Goal: Task Accomplishment & Management: Use online tool/utility

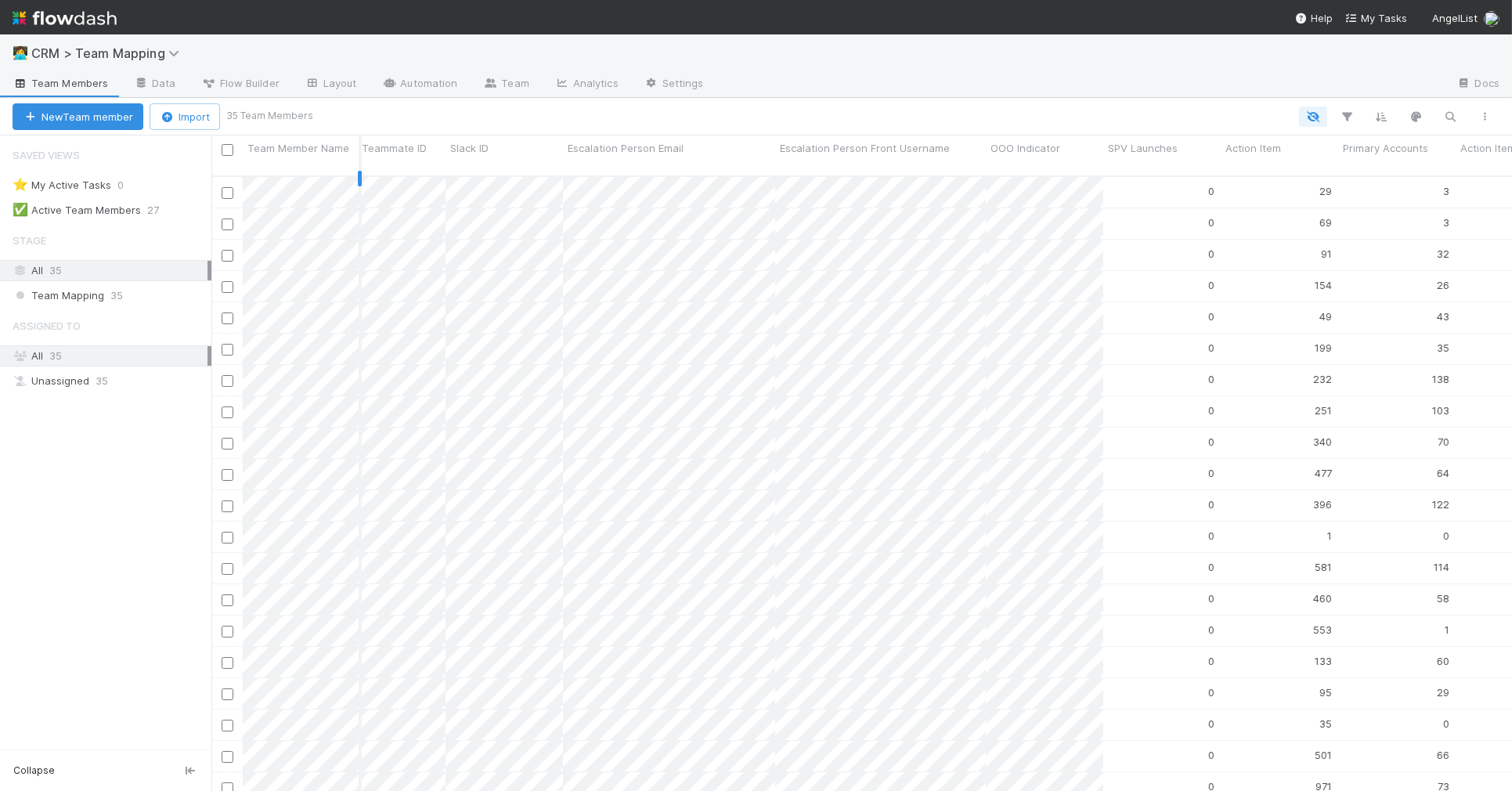
scroll to position [0, 826]
click at [604, 177] on div at bounding box center [756, 395] width 1512 height 791
click at [725, 104] on div at bounding box center [756, 395] width 1512 height 791
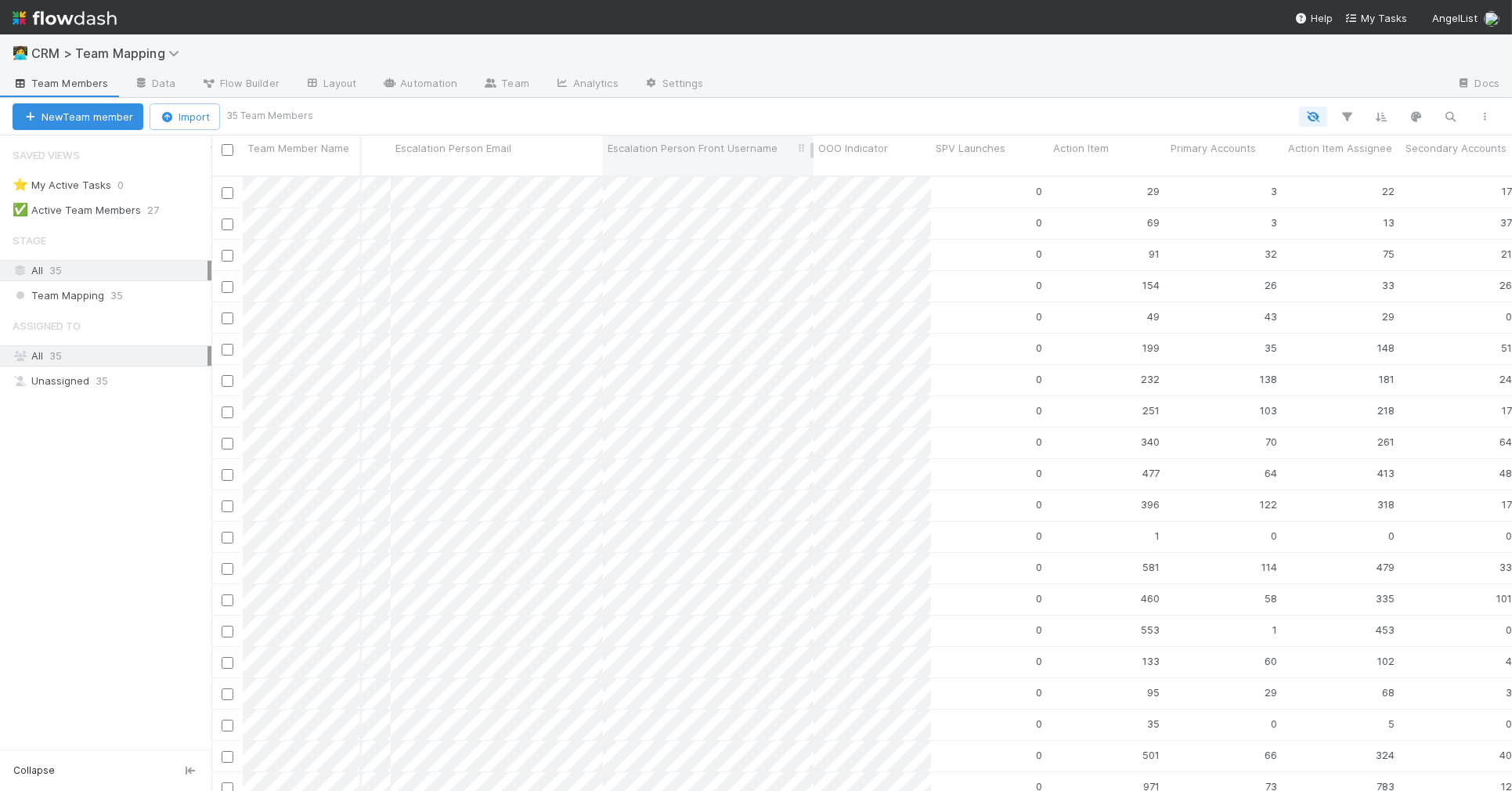
scroll to position [0, 1012]
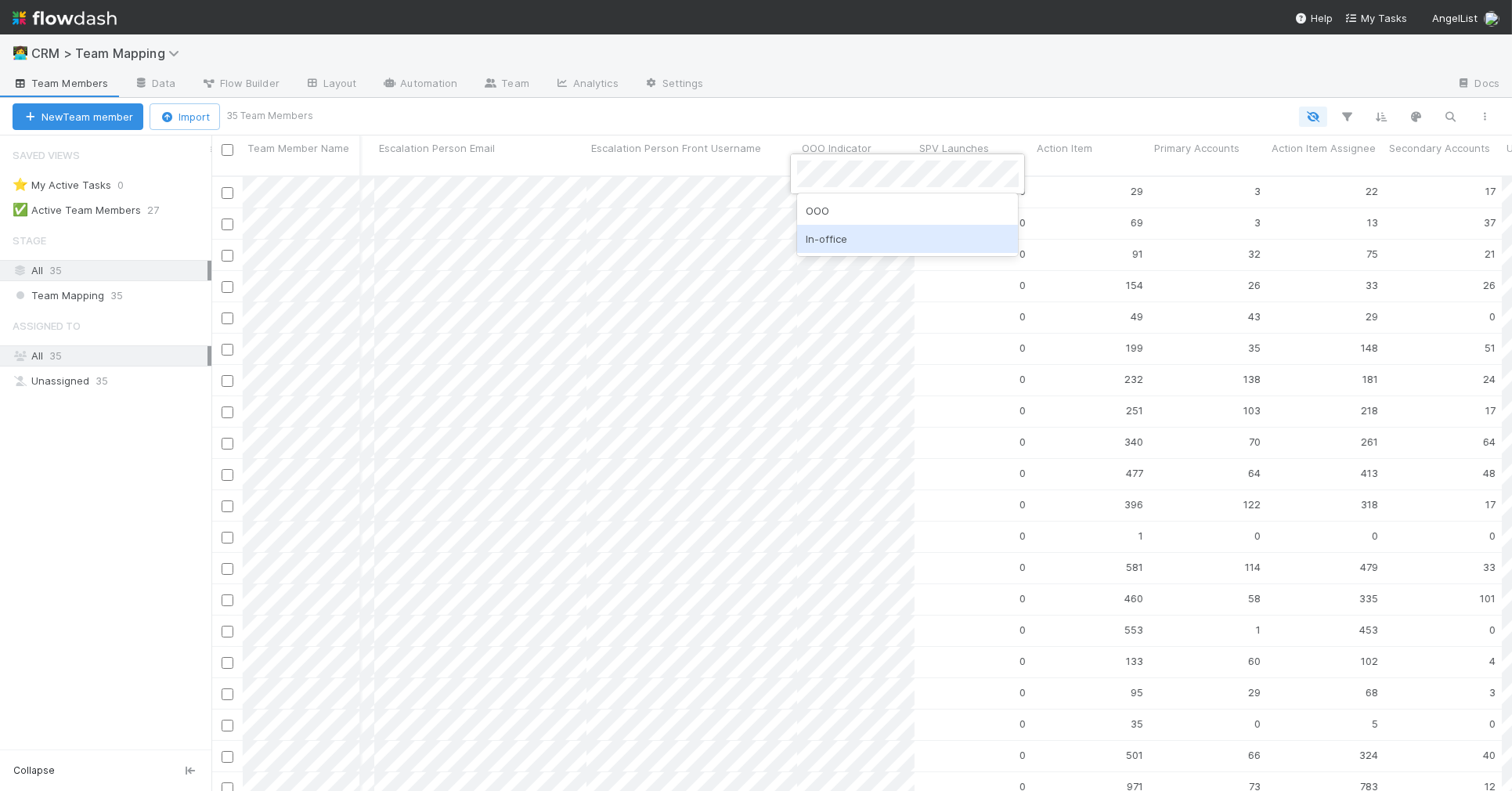
click at [840, 230] on div "In-office" at bounding box center [908, 239] width 222 height 28
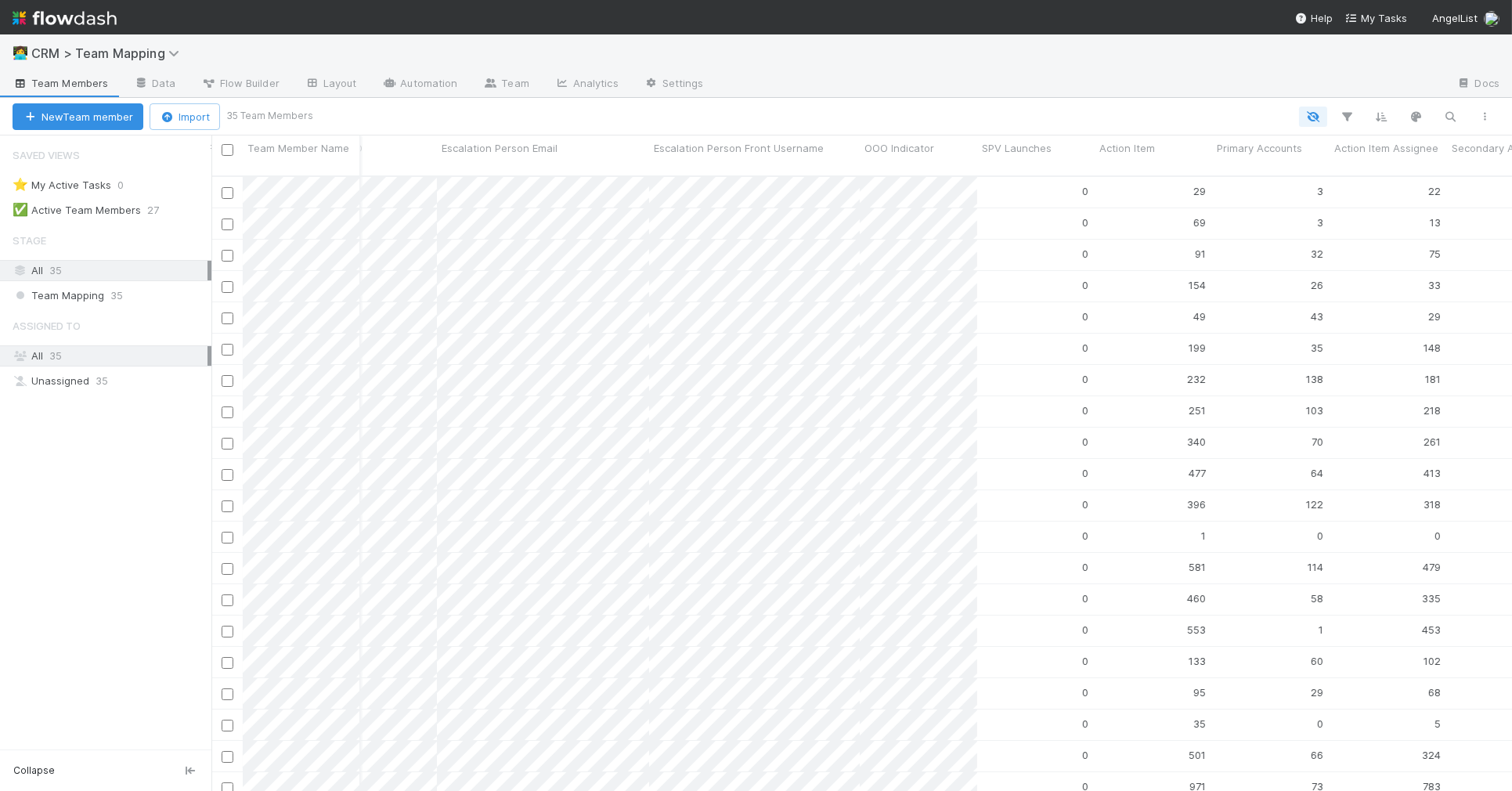
scroll to position [0, 946]
drag, startPoint x: 665, startPoint y: 117, endPoint x: 669, endPoint y: 159, distance: 42.2
click at [665, 117] on div at bounding box center [756, 395] width 1512 height 791
click at [723, 97] on div at bounding box center [756, 395] width 1512 height 791
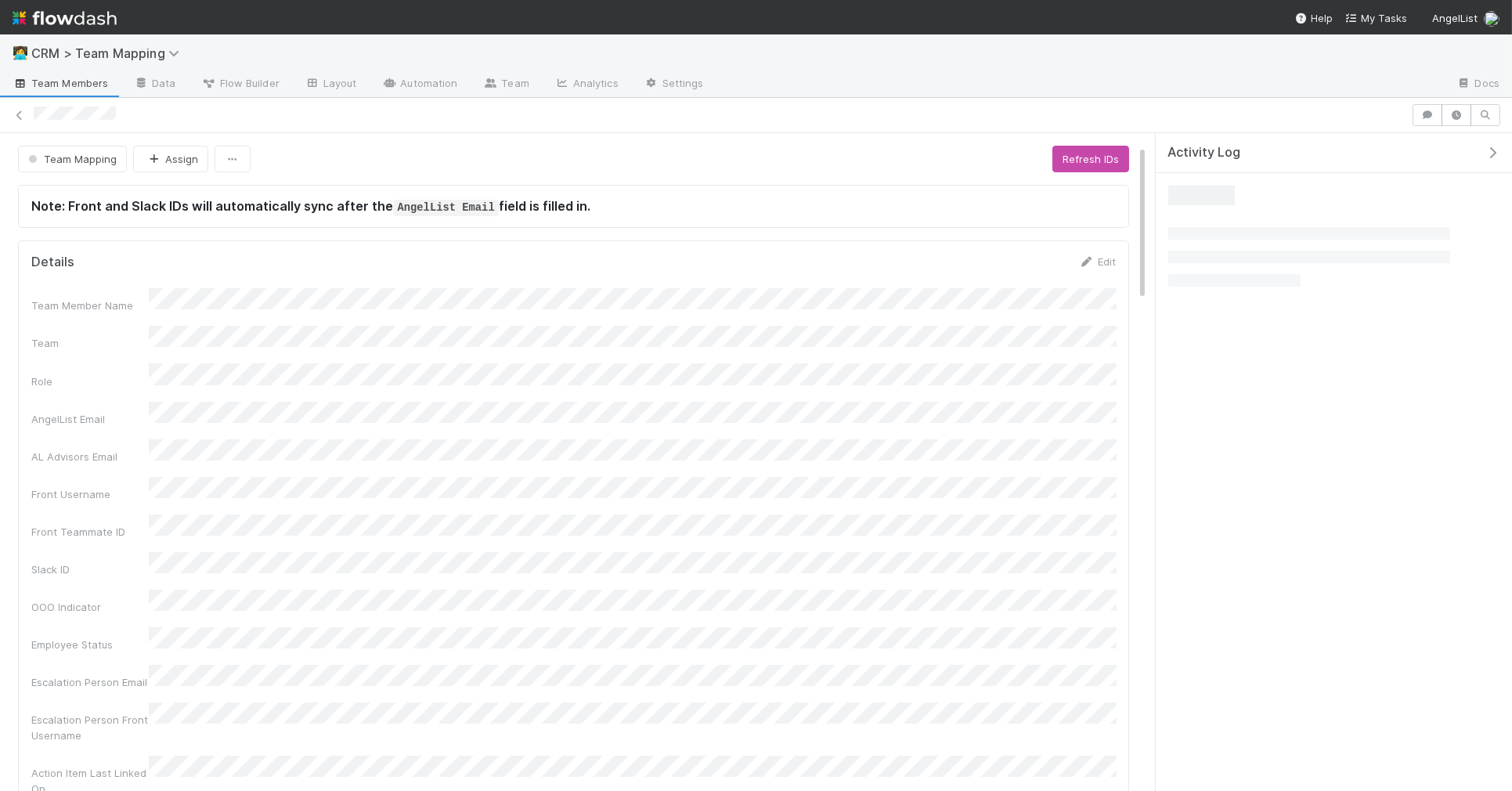
drag, startPoint x: 1490, startPoint y: 149, endPoint x: 691, endPoint y: 498, distance: 871.9
click at [1490, 149] on icon "button" at bounding box center [1492, 153] width 16 height 13
click at [1494, 148] on icon "button" at bounding box center [1492, 153] width 16 height 13
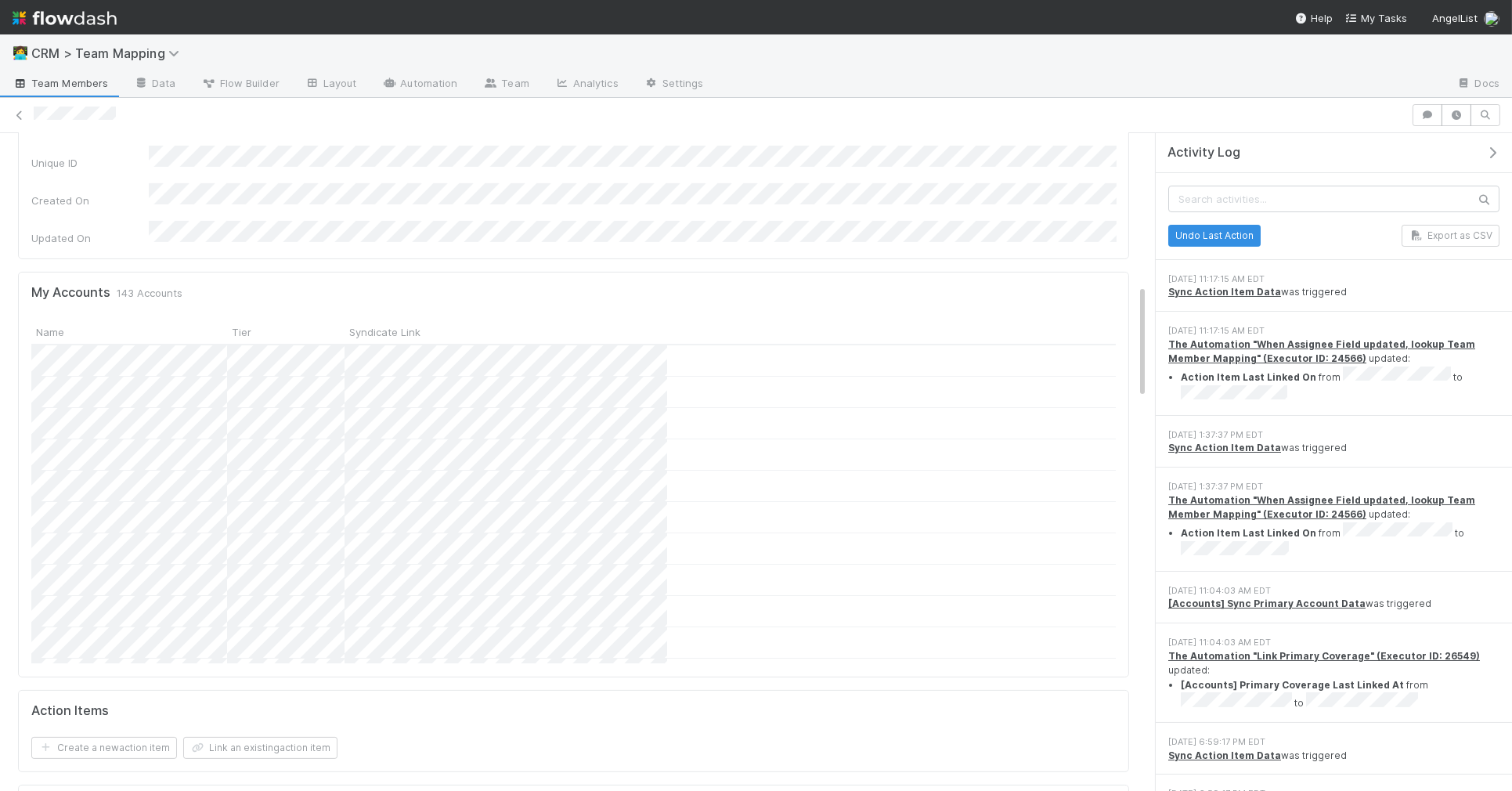
click at [1489, 150] on icon "button" at bounding box center [1492, 153] width 16 height 13
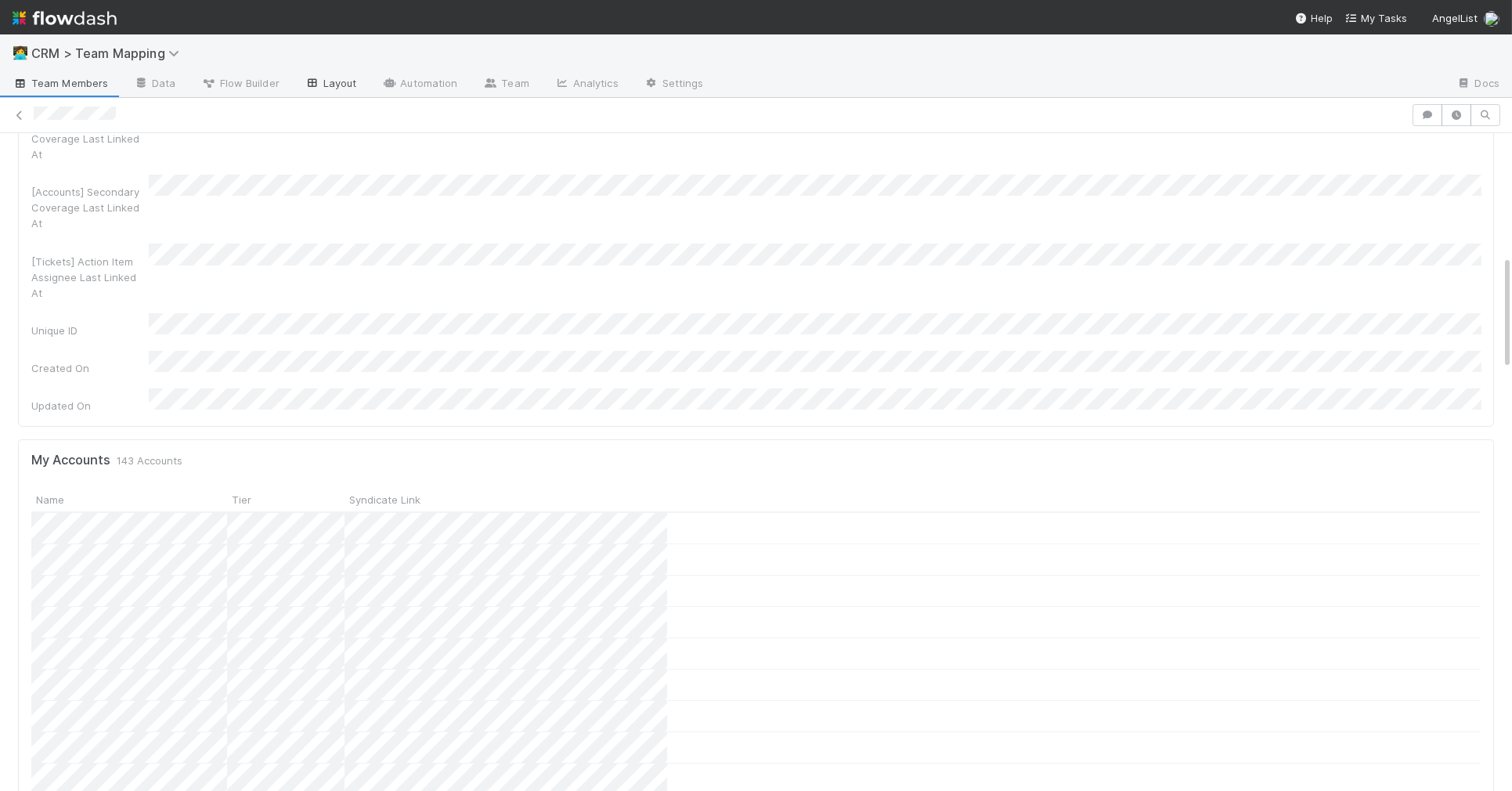
click at [325, 85] on link "Layout" at bounding box center [331, 84] width 78 height 25
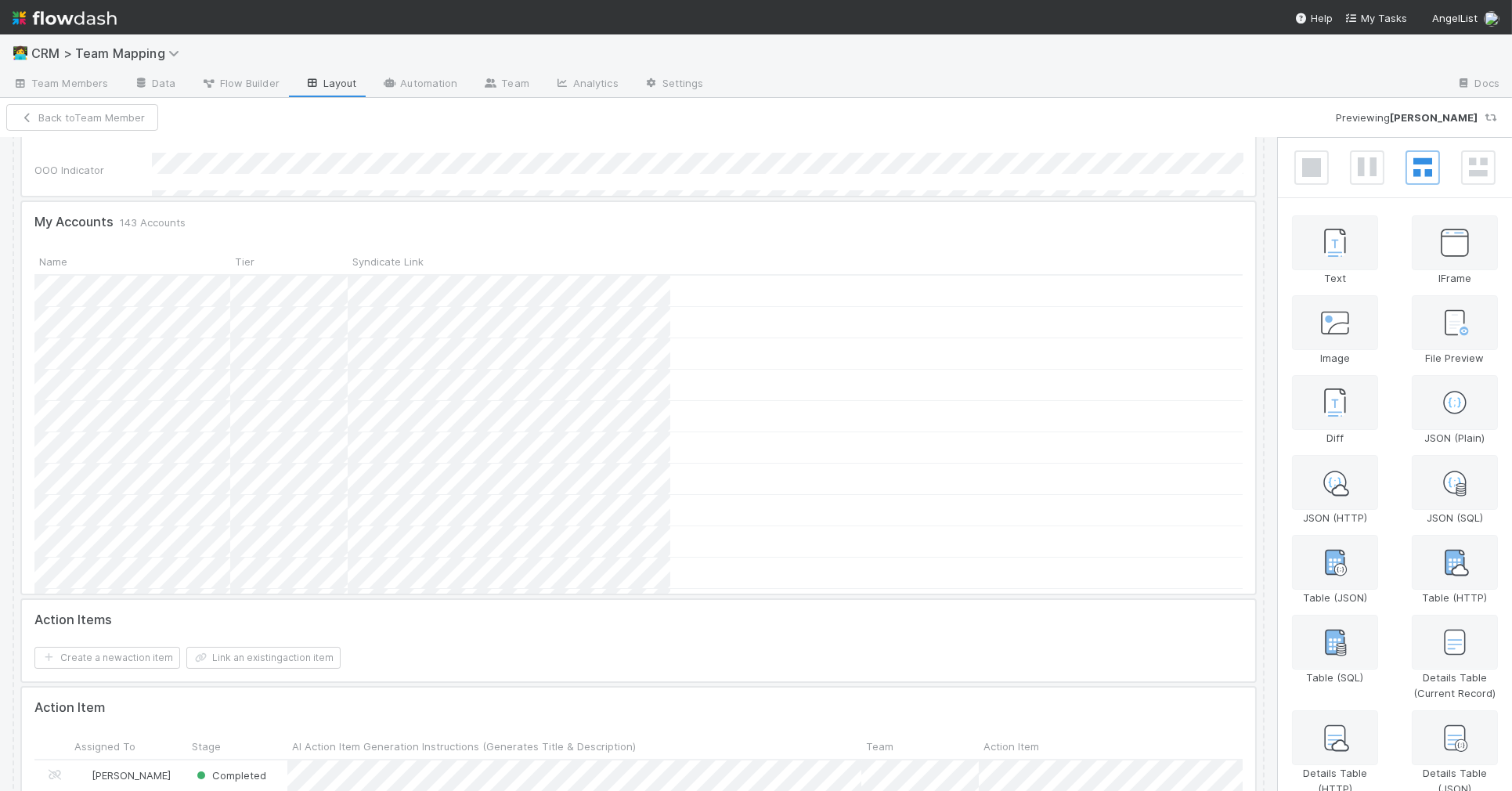
click at [616, 227] on div at bounding box center [639, 397] width 1234 height 391
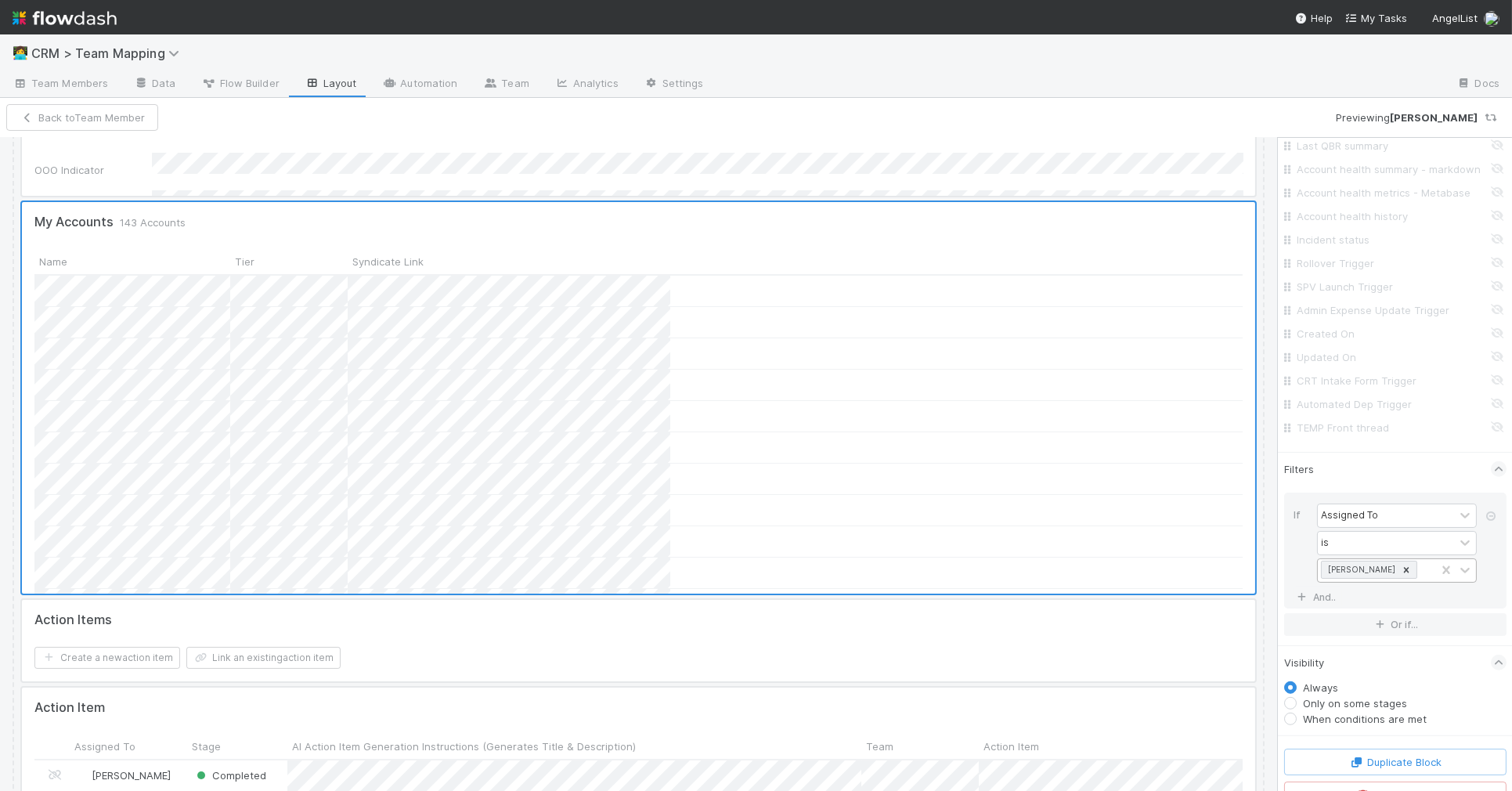
click at [1416, 560] on div "[PERSON_NAME]" at bounding box center [1376, 571] width 117 height 23
type input "a"
click at [1402, 456] on div "Filters" at bounding box center [1395, 469] width 222 height 34
click at [1389, 606] on div "Filters" at bounding box center [1395, 623] width 222 height 34
click at [1408, 560] on div "[PERSON_NAME]" at bounding box center [1376, 571] width 117 height 23
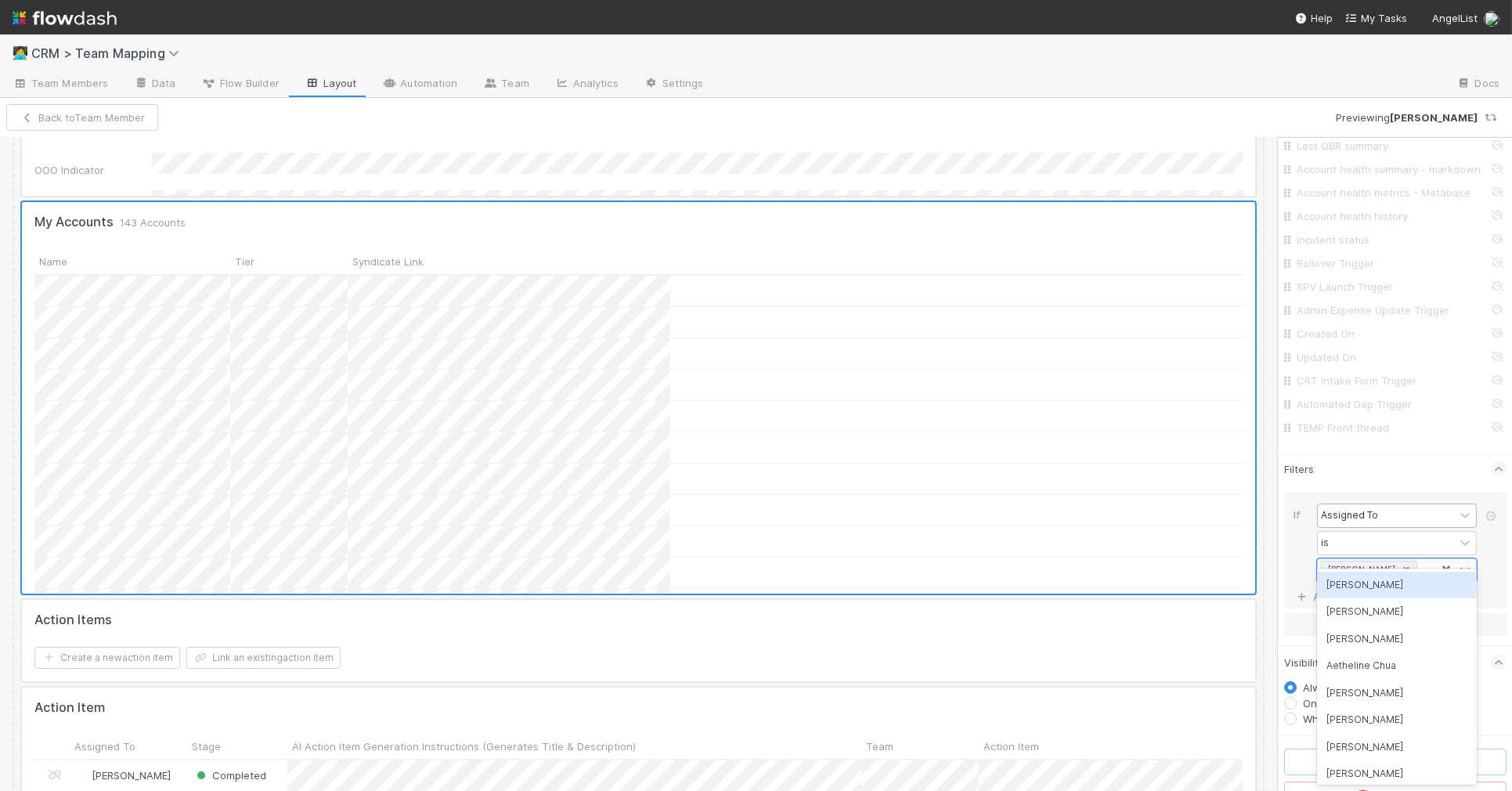
drag, startPoint x: 1402, startPoint y: 551, endPoint x: 1356, endPoint y: 499, distance: 69.4
click at [1401, 564] on icon at bounding box center [1407, 570] width 11 height 11
click at [1395, 560] on div "[PERSON_NAME]" at bounding box center [1376, 571] width 117 height 23
click at [1398, 560] on div "[PERSON_NAME]" at bounding box center [1376, 571] width 117 height 23
click at [1397, 560] on div "[PERSON_NAME]" at bounding box center [1376, 571] width 117 height 23
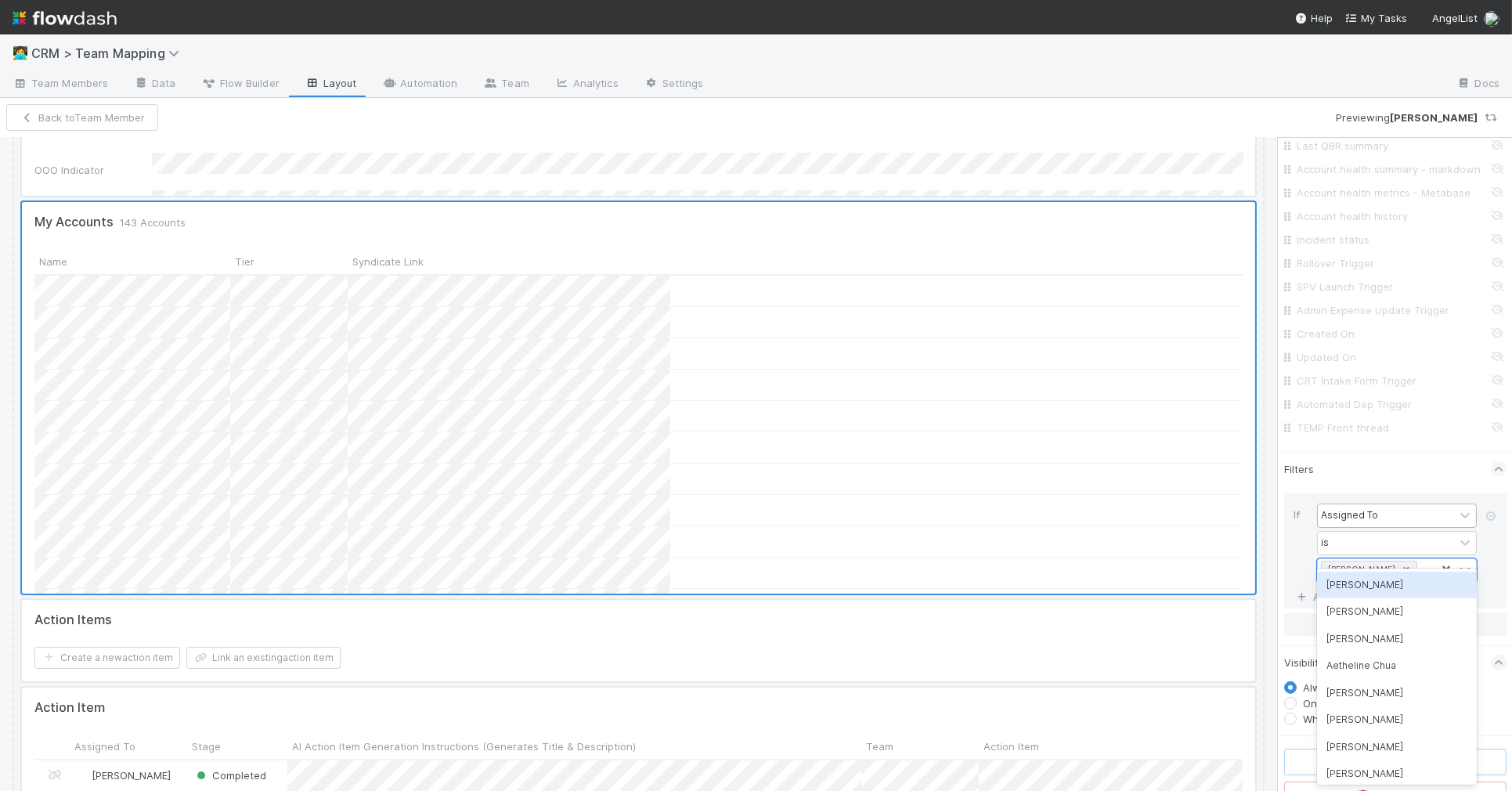
click at [1333, 493] on div "If Assigned To is option [PERSON_NAME] focused, 1 of 140. 139 results available…" at bounding box center [1395, 550] width 222 height 116
click at [1356, 509] on div "Assigned To" at bounding box center [1349, 515] width 57 height 14
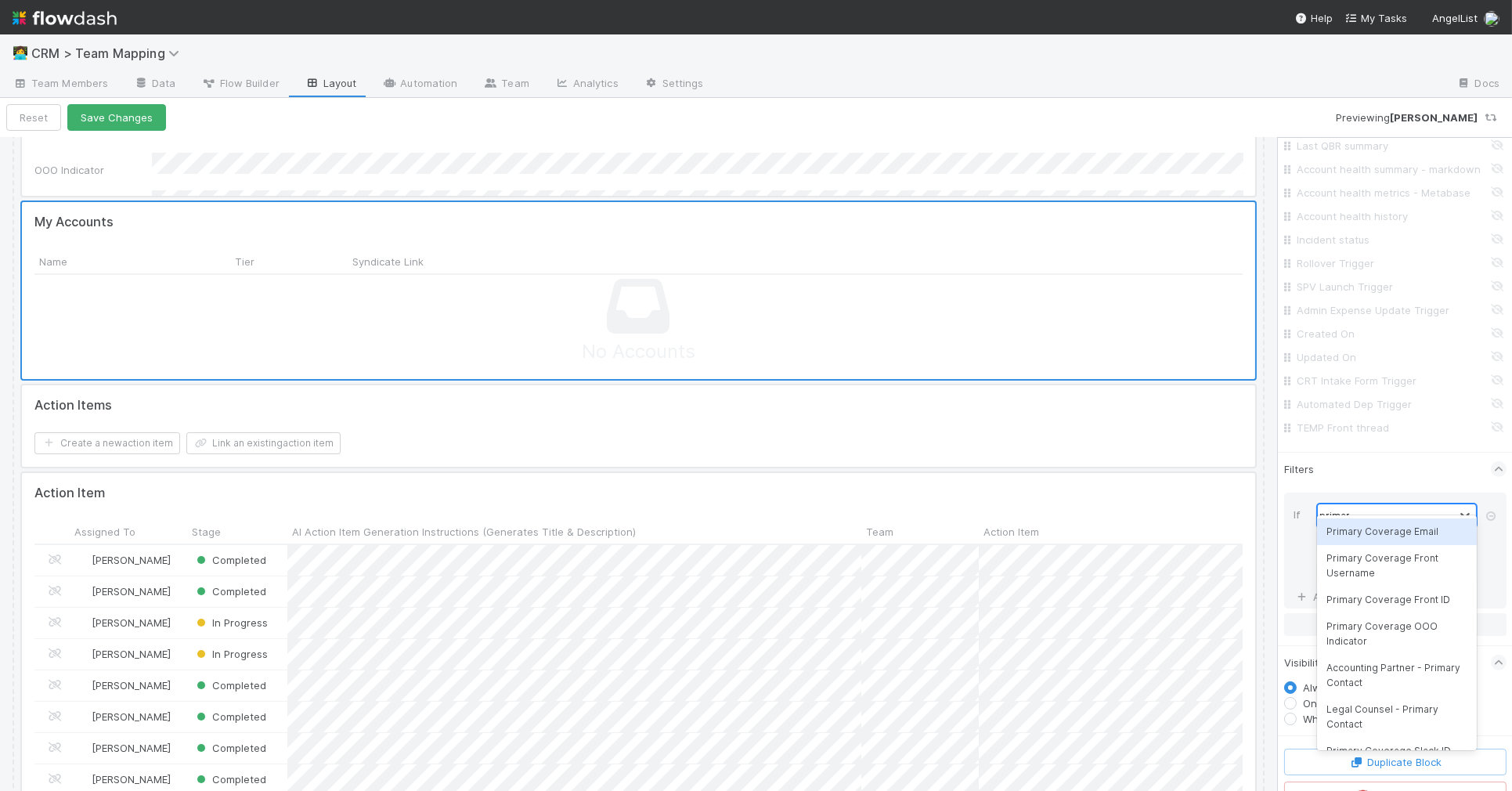
type input "primary"
click at [1378, 536] on div "Primary Coverage Email" at bounding box center [1396, 532] width 160 height 27
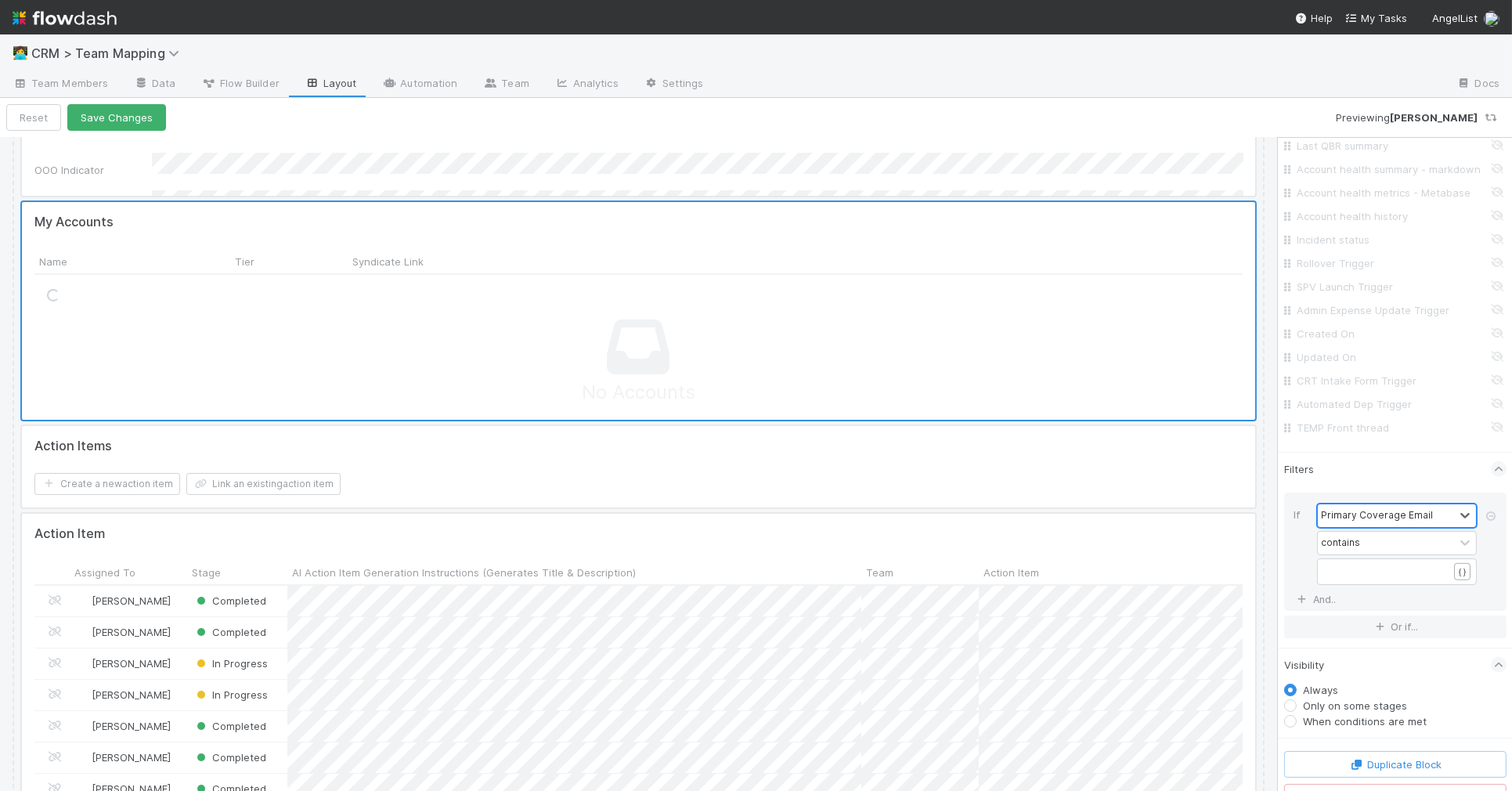
click at [1361, 564] on pre "​" at bounding box center [1387, 571] width 120 height 14
type textarea "{{"
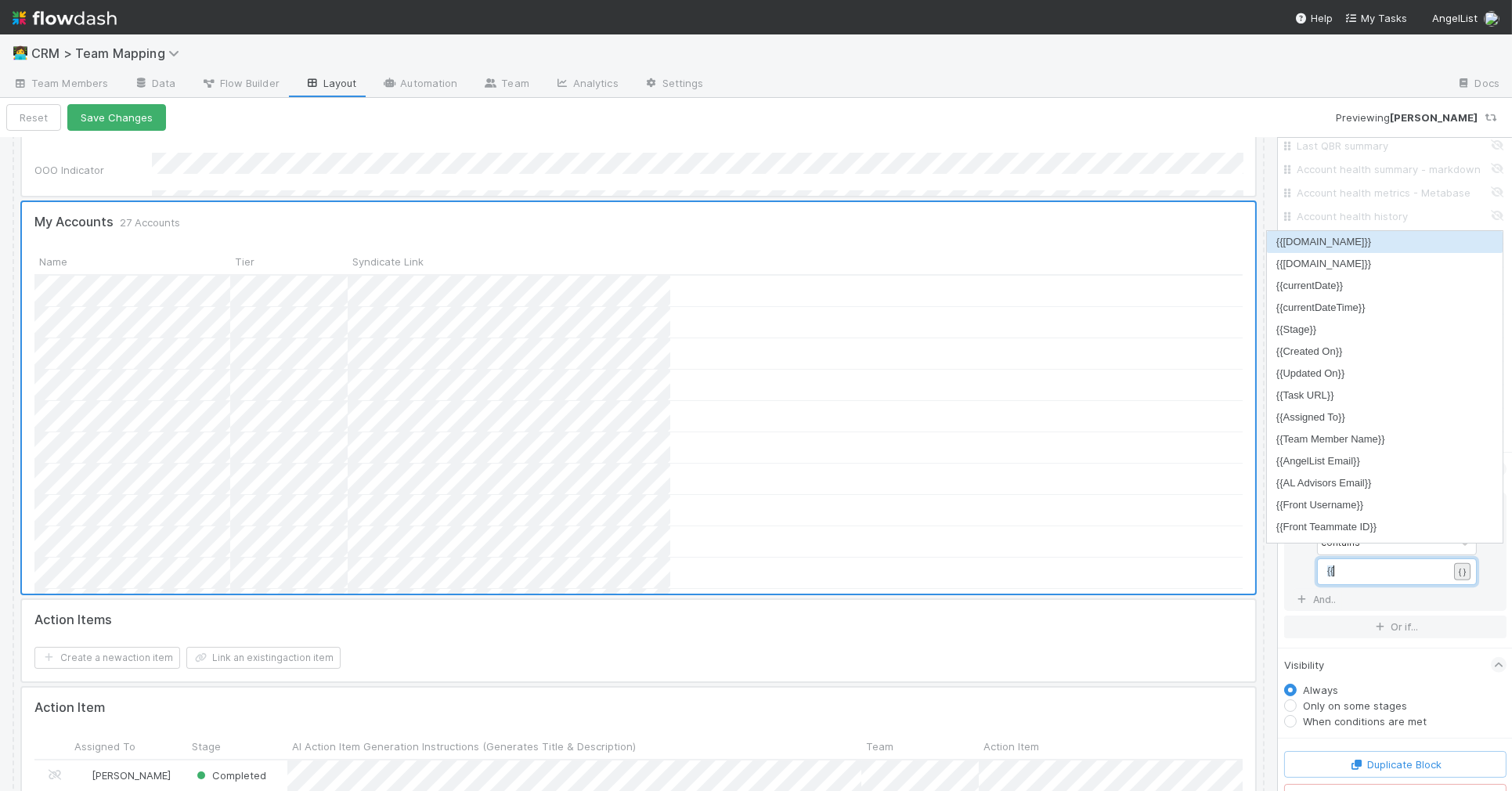
click at [1415, 564] on pre "{{" at bounding box center [1387, 571] width 120 height 14
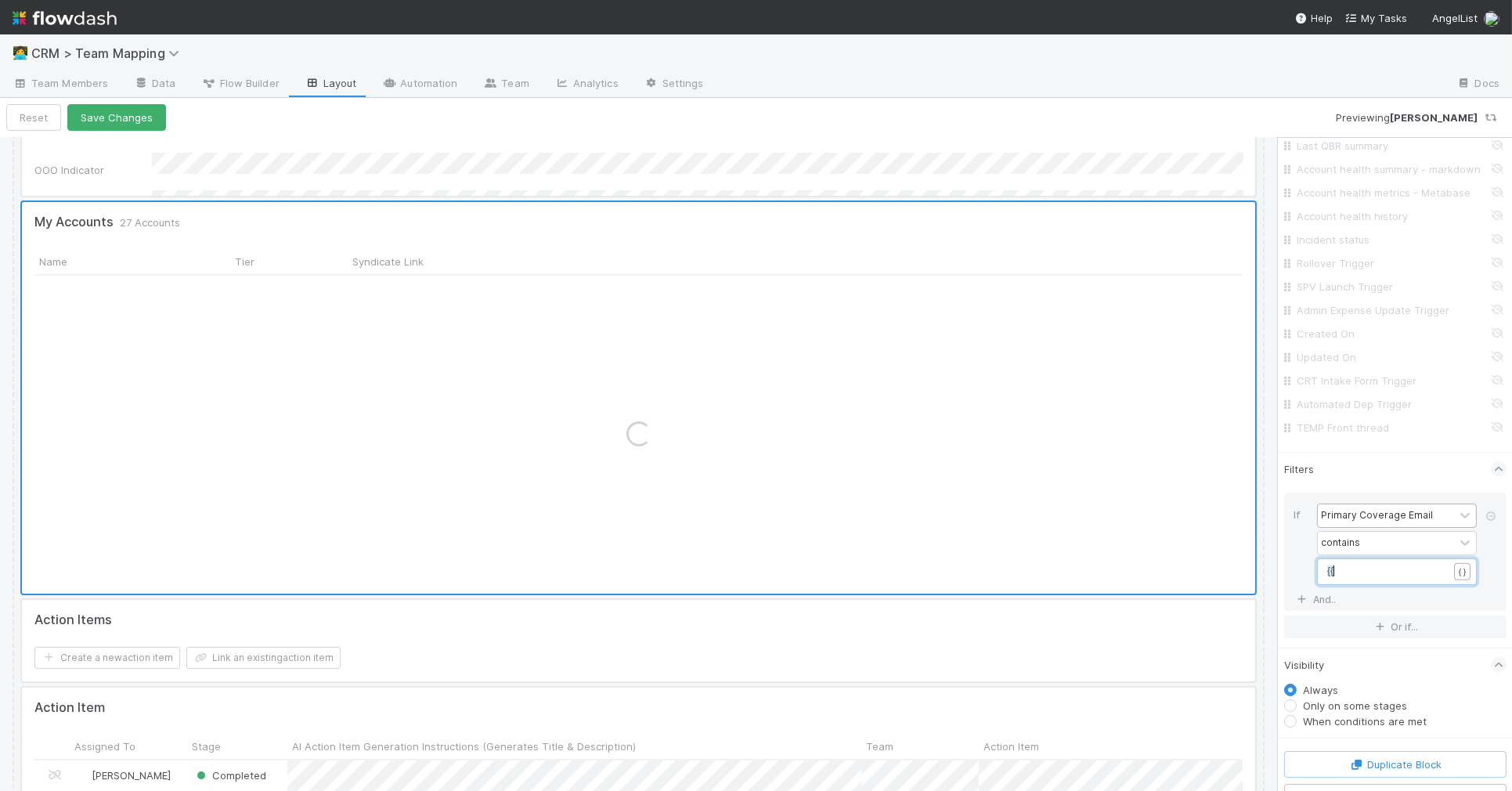
click at [1410, 564] on div "xxxxxxxxxx {{" at bounding box center [1407, 591] width 160 height 55
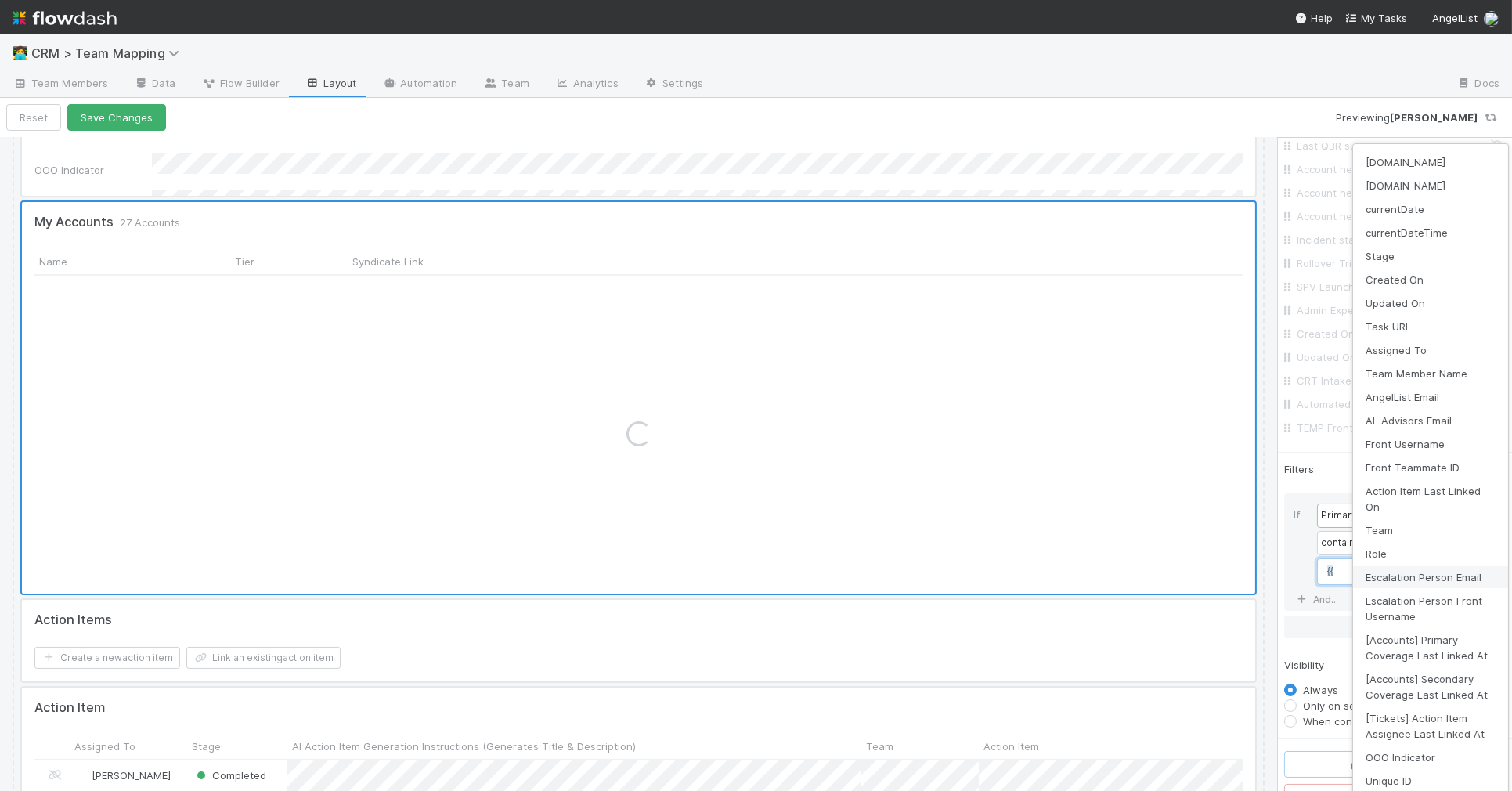
click at [1465, 551] on body "👩‍💻 CRM > Team Mapping Team Members Data Flow Builder Layout Automation Team An…" at bounding box center [756, 395] width 1512 height 791
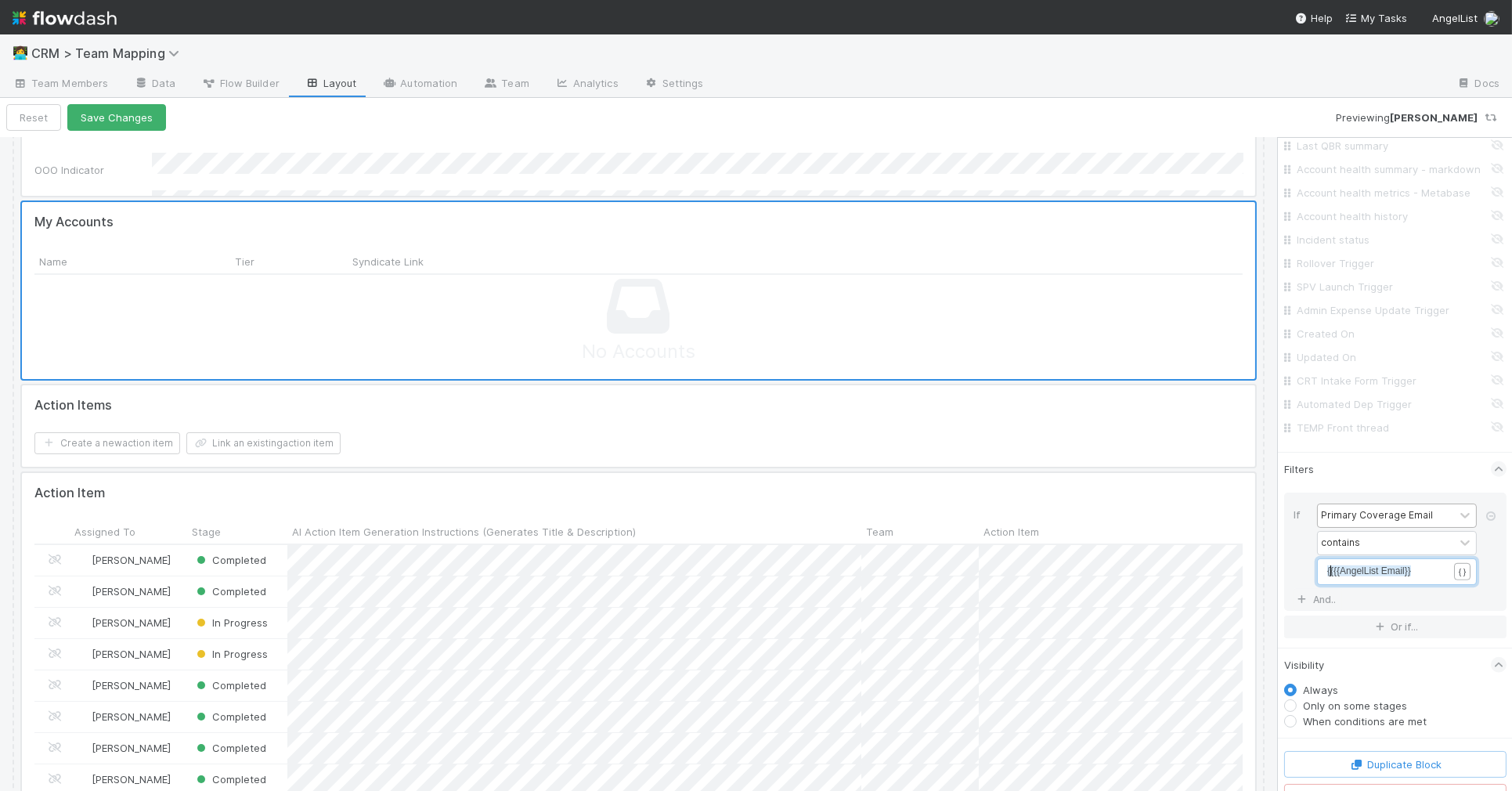
click at [1330, 565] on span "{{{{AngelList Email}}" at bounding box center [1369, 571] width 84 height 11
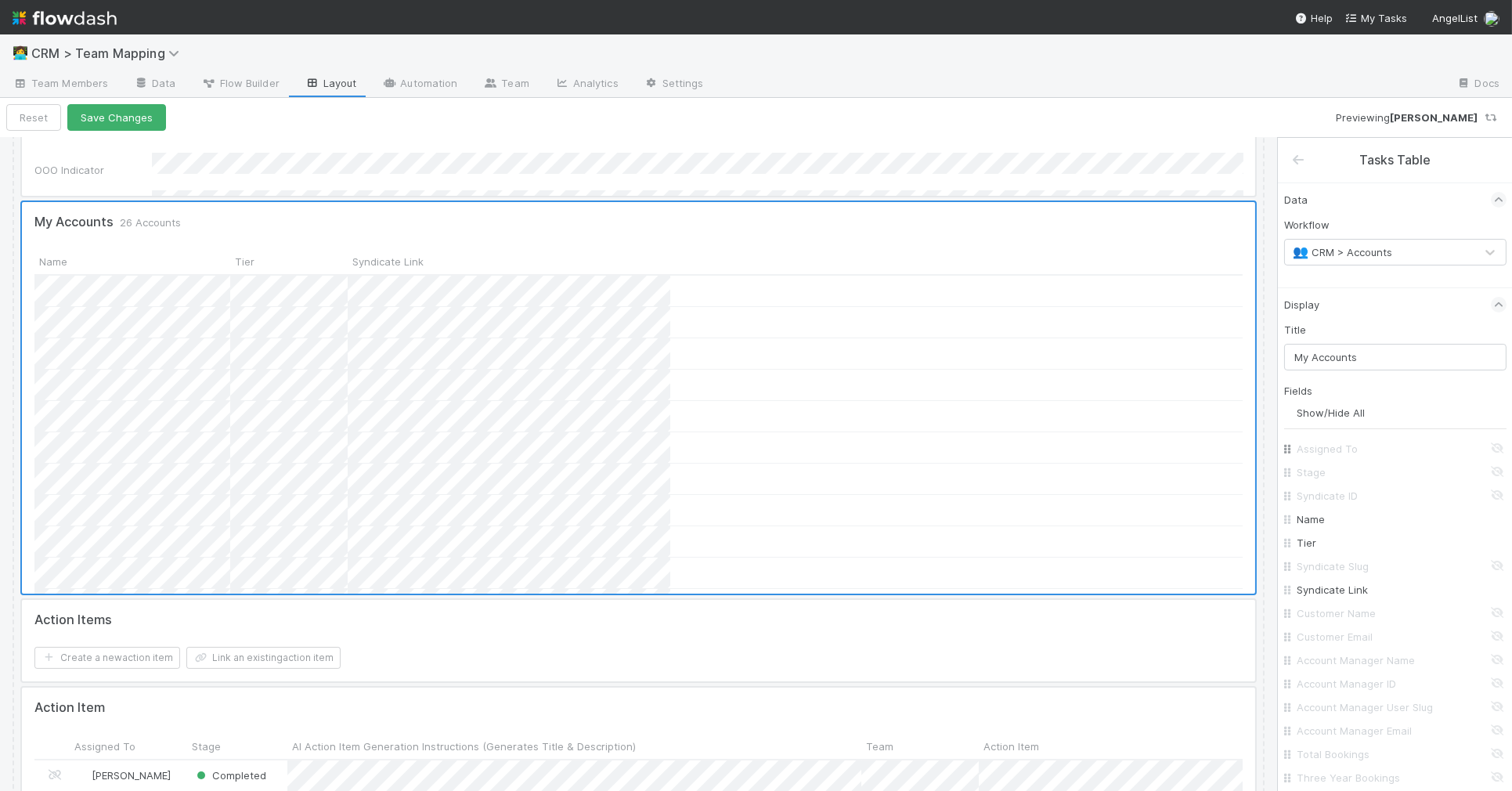
click at [1495, 444] on To "Assigned To" at bounding box center [1399, 449] width 206 height 16
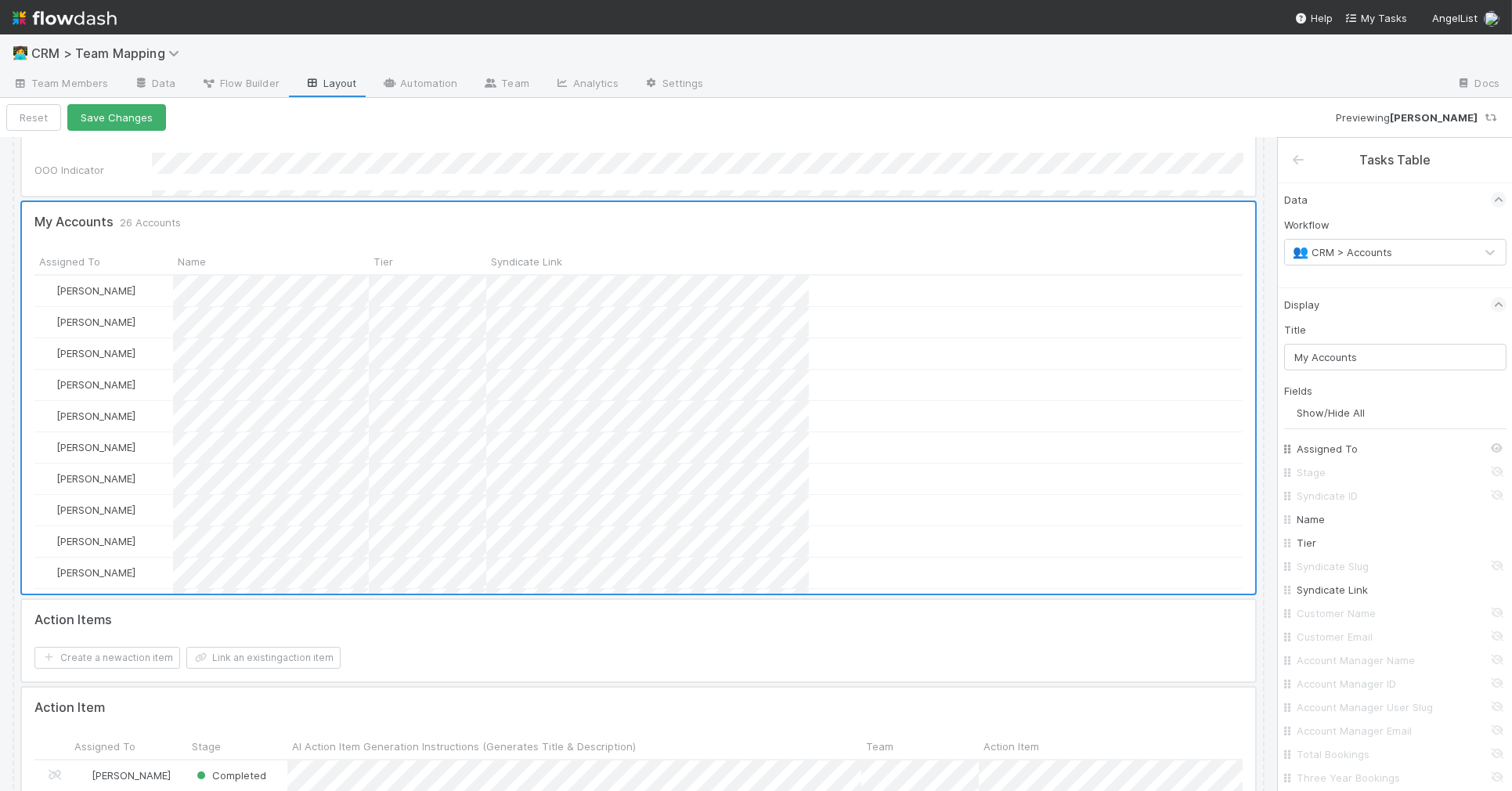
click at [1492, 445] on To "Assigned To" at bounding box center [1399, 449] width 206 height 16
checkbox To "false"
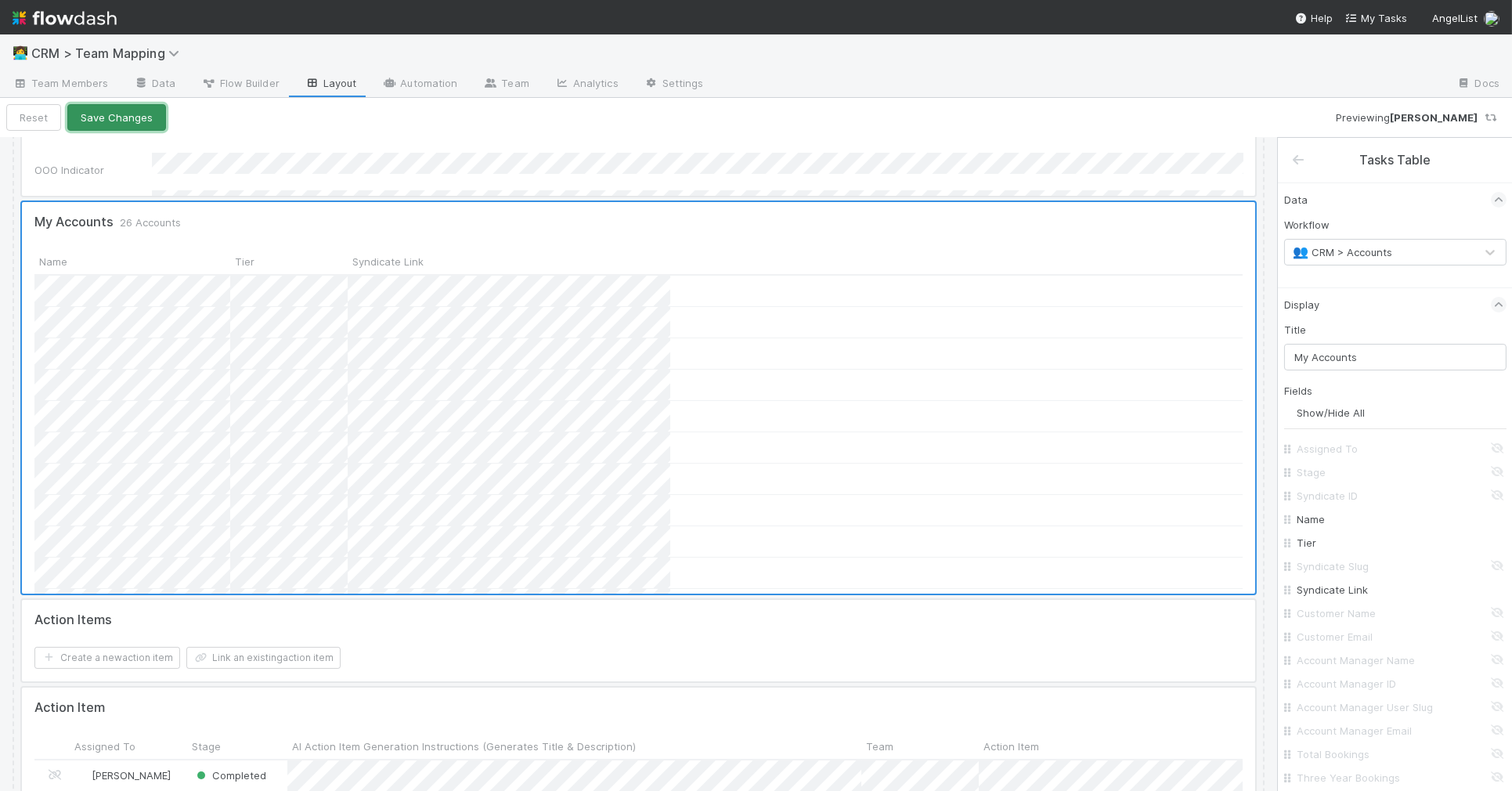
click at [125, 120] on button "Save Changes" at bounding box center [117, 117] width 99 height 27
